Goal: Complete application form

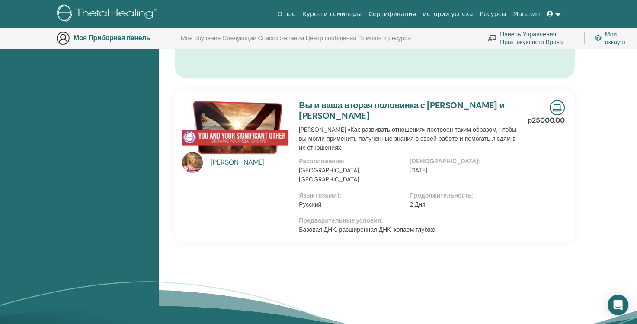
scroll to position [540, 0]
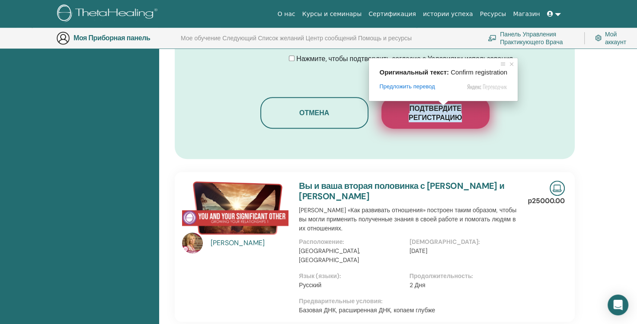
click at [443, 115] on ya-tr-span "Подтвердите регистрацию" at bounding box center [435, 113] width 53 height 18
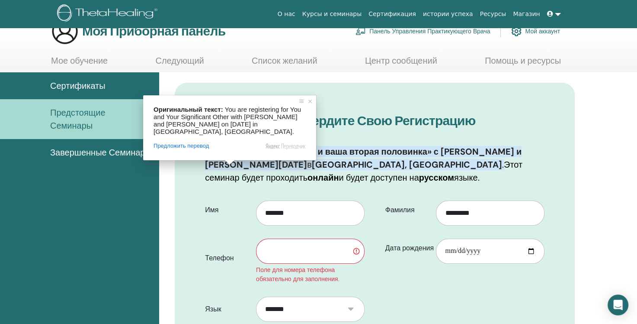
scroll to position [0, 0]
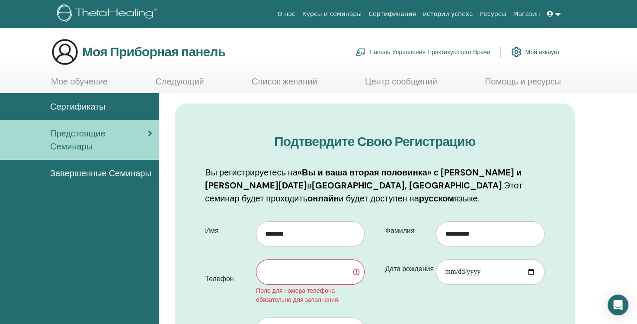
click at [313, 268] on input "text" at bounding box center [310, 271] width 109 height 25
type input "**********"
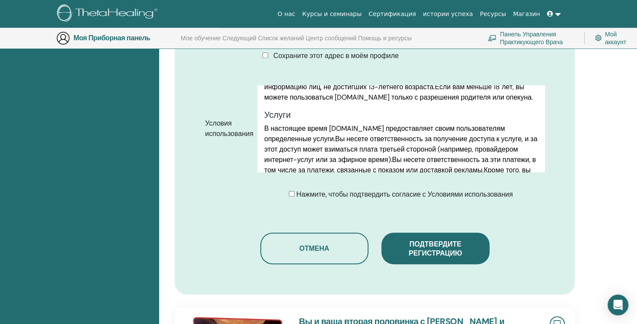
scroll to position [454, 0]
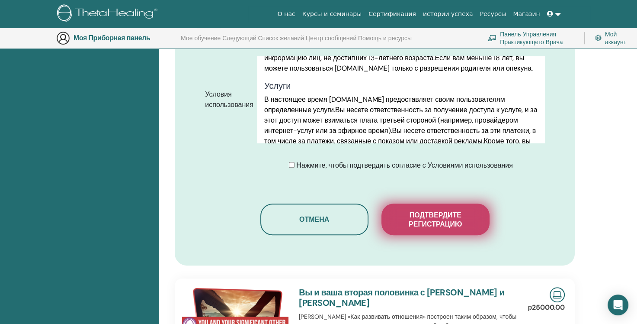
click at [426, 219] on ya-tr-span "Подтвердите регистрацию" at bounding box center [435, 219] width 53 height 18
